Goal: Information Seeking & Learning: Learn about a topic

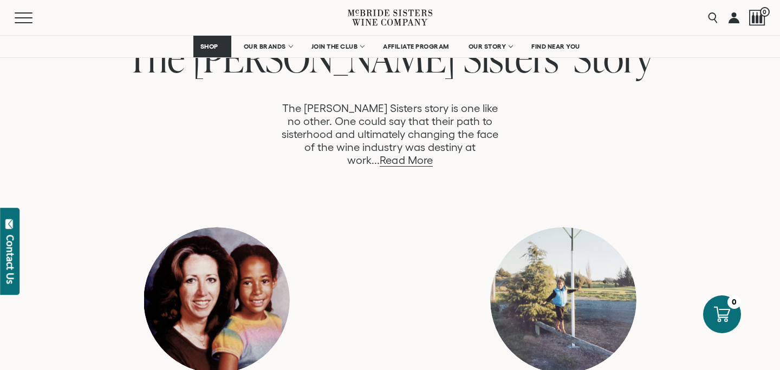
scroll to position [598, 0]
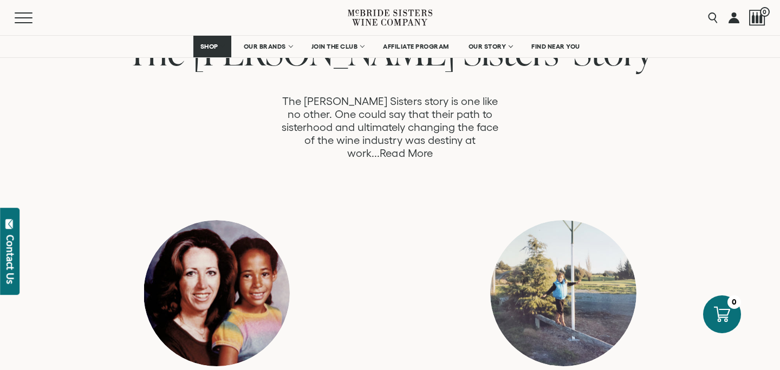
click at [432, 147] on link "Read More" at bounding box center [406, 153] width 53 height 12
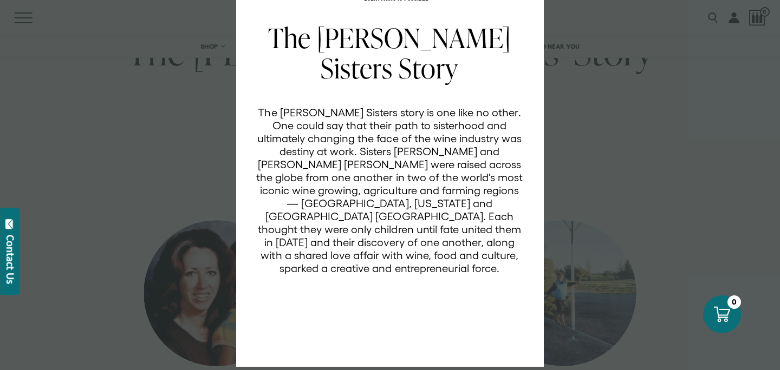
scroll to position [82, 0]
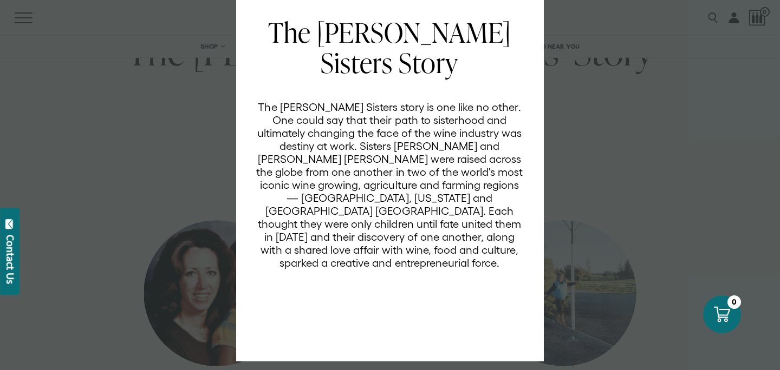
click at [751, 166] on div "EVERYTHING IS POSSIBLE The McBride Sisters Story The McBride Sisters story is o…" at bounding box center [390, 185] width 780 height 370
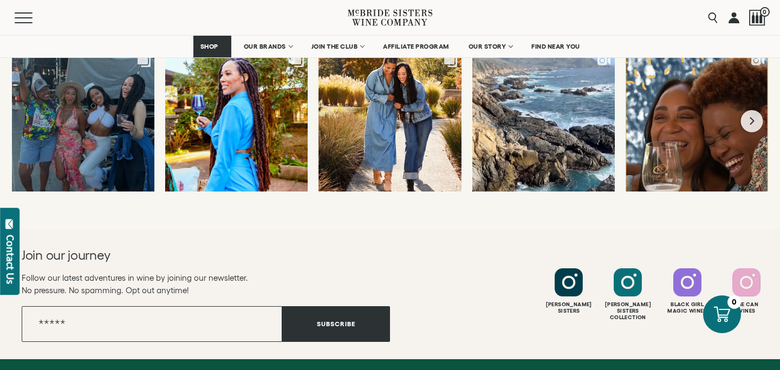
scroll to position [4328, 0]
